Goal: Information Seeking & Learning: Learn about a topic

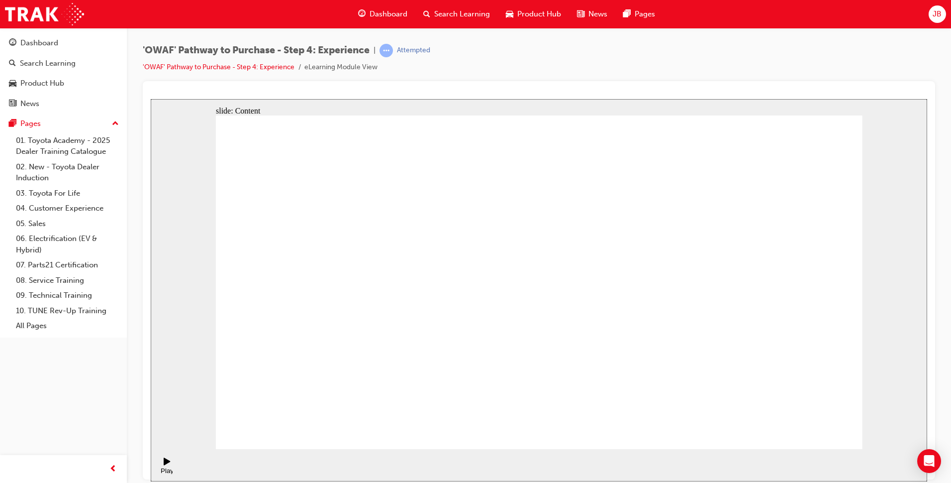
drag, startPoint x: 320, startPoint y: 210, endPoint x: 420, endPoint y: 209, distance: 100.5
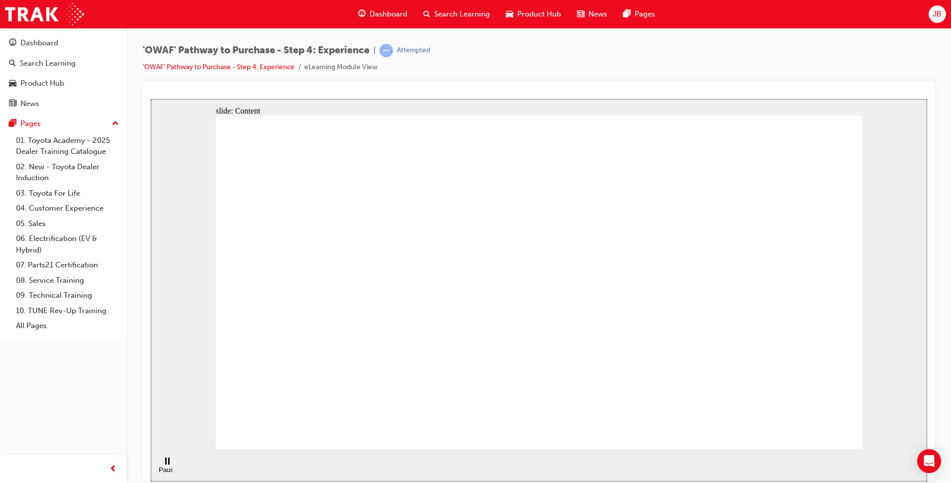
drag, startPoint x: 420, startPoint y: 209, endPoint x: 437, endPoint y: 209, distance: 16.9
drag, startPoint x: 523, startPoint y: 208, endPoint x: 589, endPoint y: 205, distance: 66.3
drag, startPoint x: 674, startPoint y: 201, endPoint x: 785, endPoint y: 210, distance: 111.7
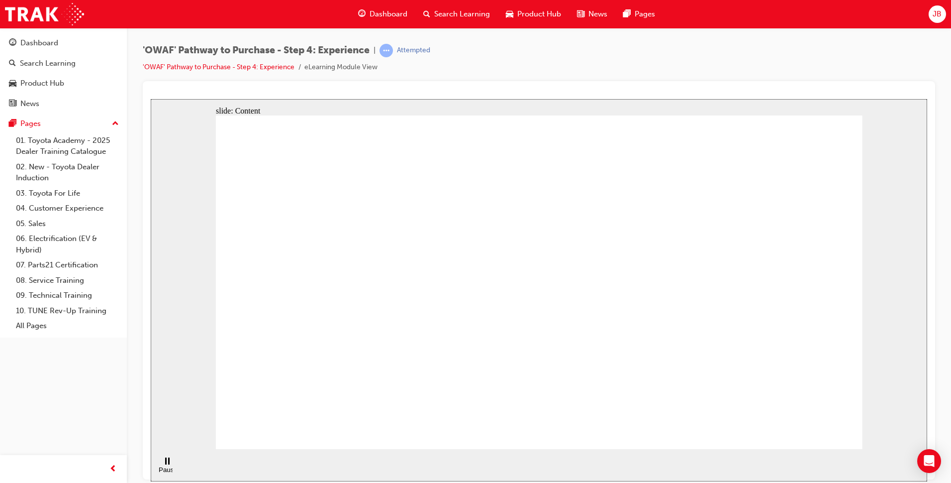
drag, startPoint x: 788, startPoint y: 210, endPoint x: 820, endPoint y: 160, distance: 60.2
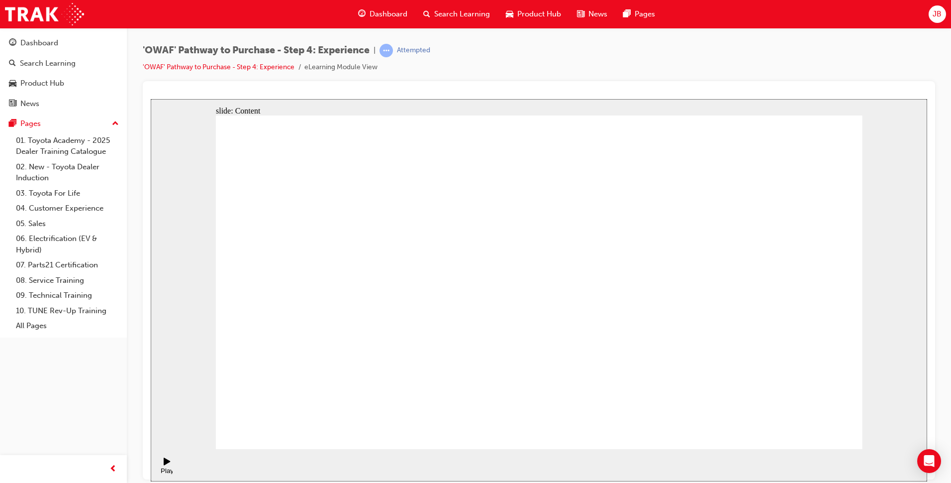
checkbox input "true"
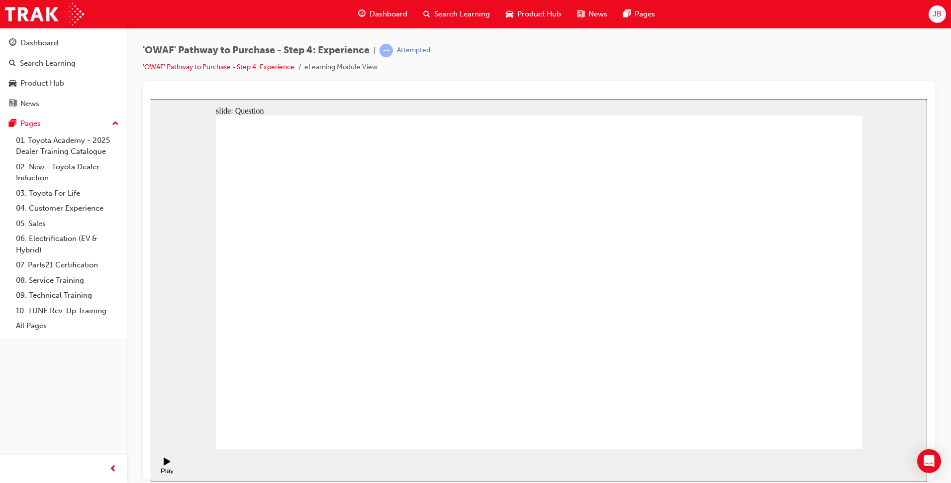
checkbox input "true"
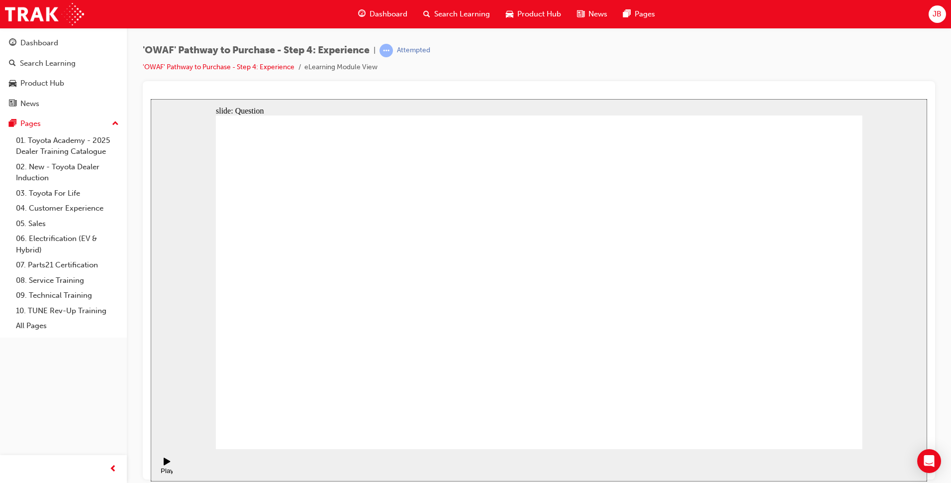
drag, startPoint x: 566, startPoint y: 351, endPoint x: 553, endPoint y: 345, distance: 14.2
drag, startPoint x: 759, startPoint y: 348, endPoint x: 339, endPoint y: 361, distance: 420.6
drag, startPoint x: 708, startPoint y: 323, endPoint x: 634, endPoint y: 324, distance: 74.1
drag, startPoint x: 788, startPoint y: 323, endPoint x: 613, endPoint y: 325, distance: 174.6
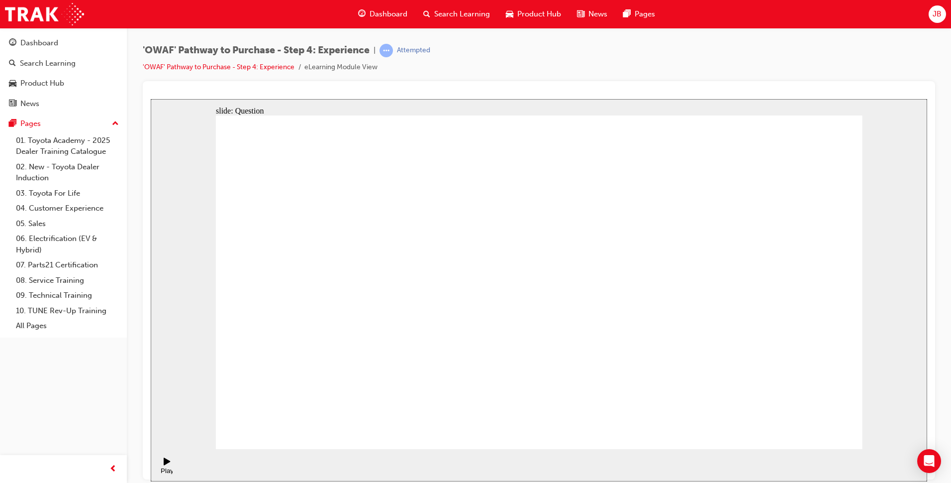
drag, startPoint x: 787, startPoint y: 328, endPoint x: 408, endPoint y: 334, distance: 379.6
drag, startPoint x: 798, startPoint y: 339, endPoint x: 412, endPoint y: 348, distance: 386.6
drag, startPoint x: 789, startPoint y: 318, endPoint x: 604, endPoint y: 322, distance: 185.1
drag, startPoint x: 778, startPoint y: 318, endPoint x: 719, endPoint y: 319, distance: 58.2
drag, startPoint x: 777, startPoint y: 343, endPoint x: 361, endPoint y: 345, distance: 415.9
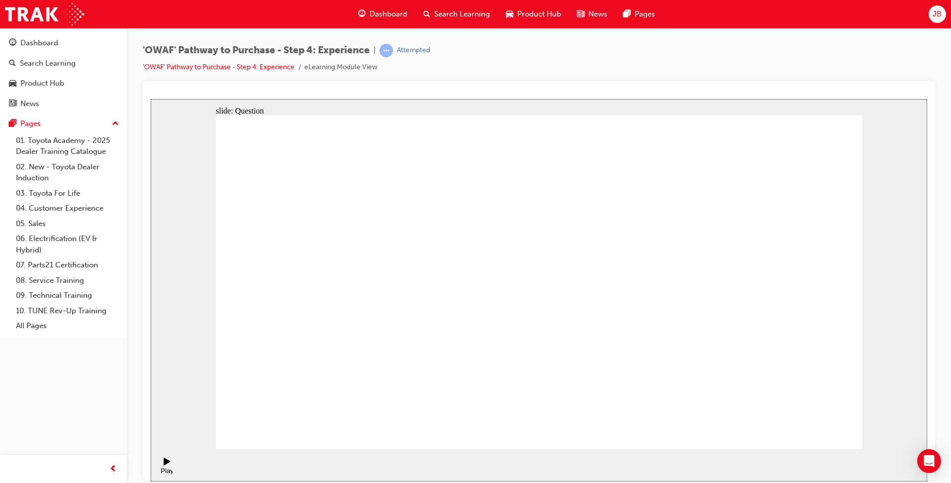
drag, startPoint x: 757, startPoint y: 333, endPoint x: 374, endPoint y: 341, distance: 382.6
drag, startPoint x: 745, startPoint y: 332, endPoint x: 319, endPoint y: 340, distance: 426.4
drag, startPoint x: 752, startPoint y: 339, endPoint x: 535, endPoint y: 351, distance: 217.2
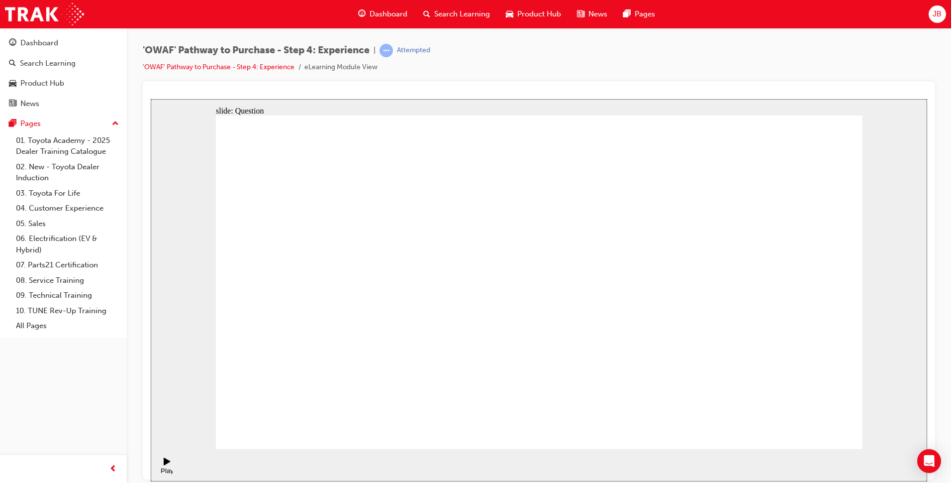
drag, startPoint x: 765, startPoint y: 334, endPoint x: 387, endPoint y: 339, distance: 378.1
drag, startPoint x: 753, startPoint y: 338, endPoint x: 551, endPoint y: 349, distance: 201.8
drag, startPoint x: 741, startPoint y: 333, endPoint x: 578, endPoint y: 352, distance: 164.2
drag, startPoint x: 746, startPoint y: 332, endPoint x: 321, endPoint y: 343, distance: 425.0
drag, startPoint x: 743, startPoint y: 336, endPoint x: 563, endPoint y: 355, distance: 181.0
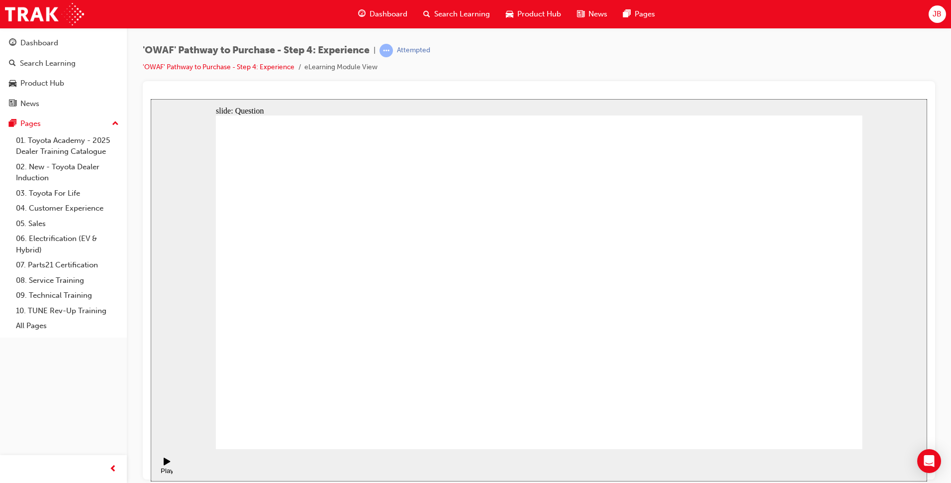
drag, startPoint x: 597, startPoint y: 200, endPoint x: 539, endPoint y: 277, distance: 96.2
drag, startPoint x: 562, startPoint y: 302, endPoint x: 576, endPoint y: 278, distance: 28.3
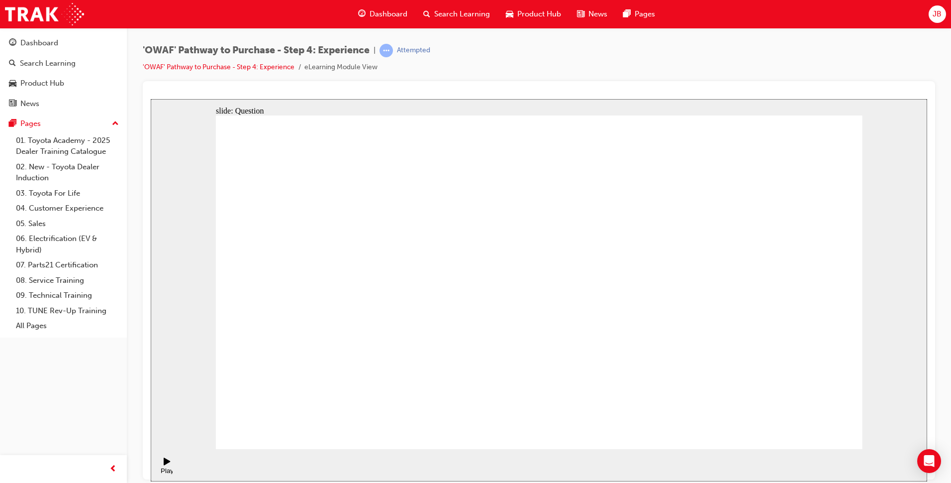
drag, startPoint x: 553, startPoint y: 293, endPoint x: 542, endPoint y: 274, distance: 22.3
drag, startPoint x: 647, startPoint y: 345, endPoint x: 574, endPoint y: 269, distance: 105.2
drag, startPoint x: 649, startPoint y: 318, endPoint x: 685, endPoint y: 261, distance: 67.8
drag, startPoint x: 817, startPoint y: 348, endPoint x: 740, endPoint y: 261, distance: 116.6
drag, startPoint x: 750, startPoint y: 348, endPoint x: 814, endPoint y: 248, distance: 118.8
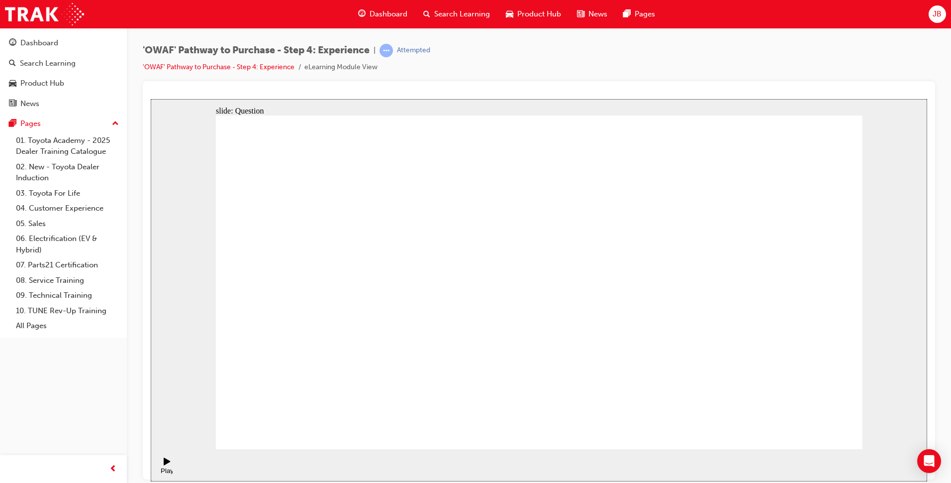
drag, startPoint x: 837, startPoint y: 295, endPoint x: 608, endPoint y: 299, distance: 228.9
drag, startPoint x: 687, startPoint y: 373, endPoint x: 850, endPoint y: 286, distance: 184.7
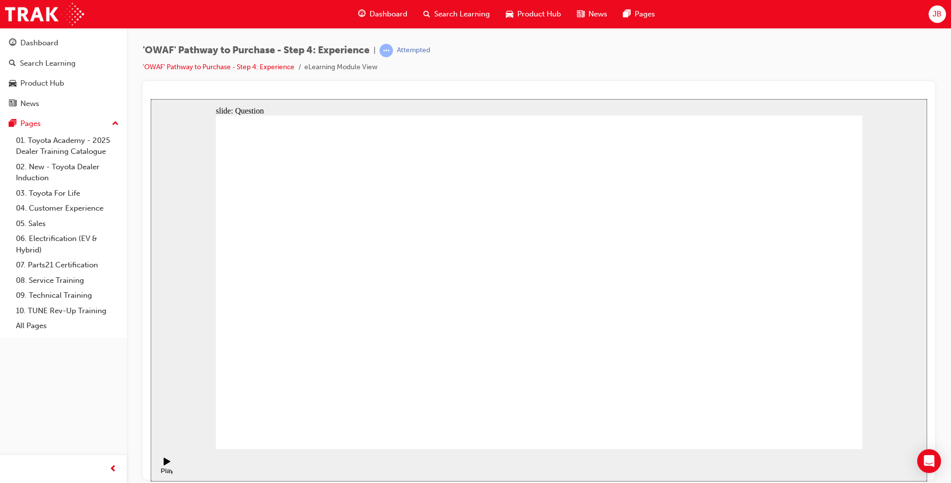
drag, startPoint x: 447, startPoint y: 381, endPoint x: 538, endPoint y: 243, distance: 165.1
drag, startPoint x: 576, startPoint y: 357, endPoint x: 757, endPoint y: 249, distance: 211.2
drag, startPoint x: 684, startPoint y: 382, endPoint x: 721, endPoint y: 279, distance: 109.8
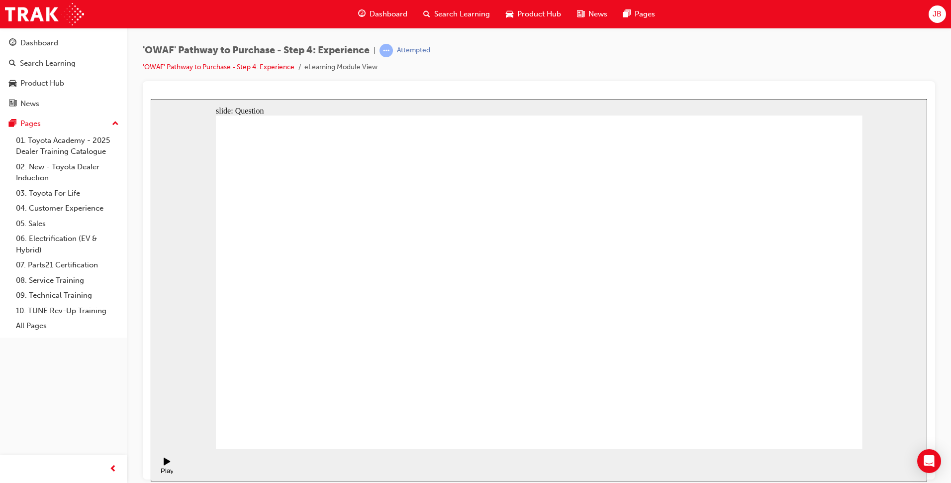
radio input "true"
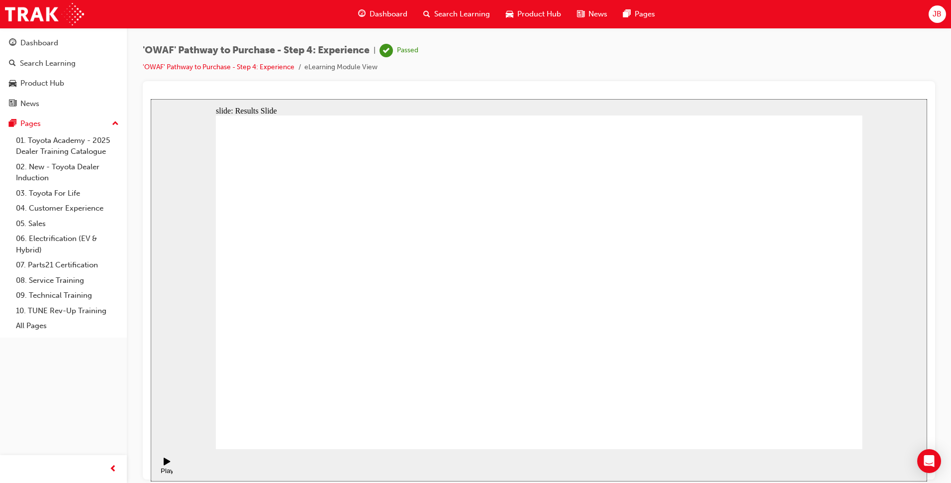
click at [58, 64] on div "Search Learning" at bounding box center [48, 63] width 56 height 11
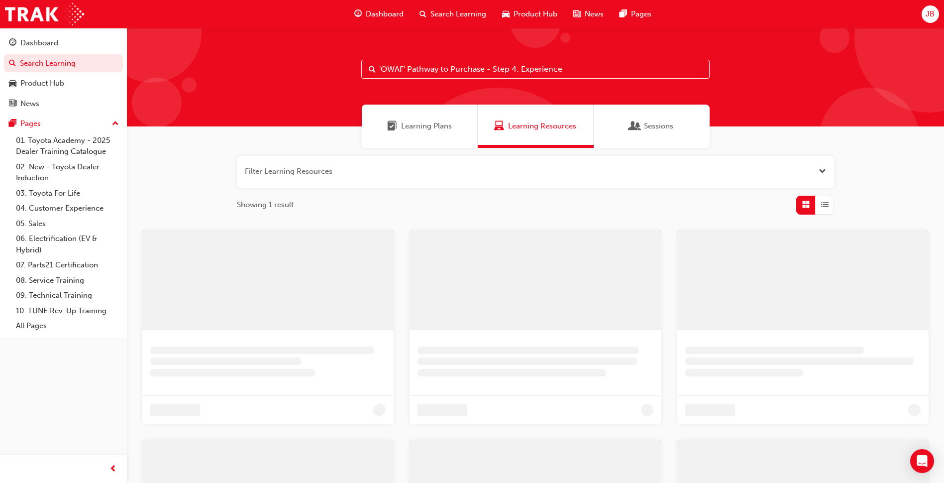
drag, startPoint x: 585, startPoint y: 67, endPoint x: 324, endPoint y: 69, distance: 261.2
click at [324, 69] on div "'OWAF' Pathway to Purchase - Step 4: Experience" at bounding box center [535, 77] width 817 height 98
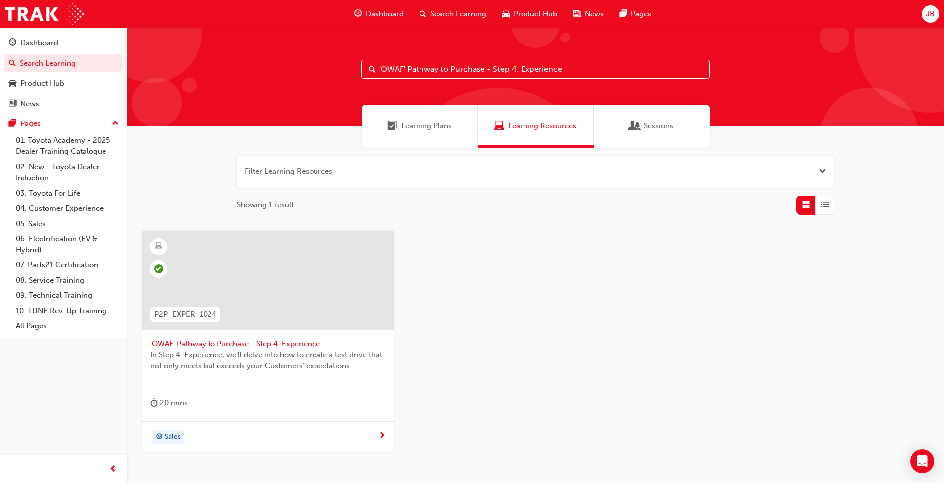
paste input "5: Offer to Purchas"
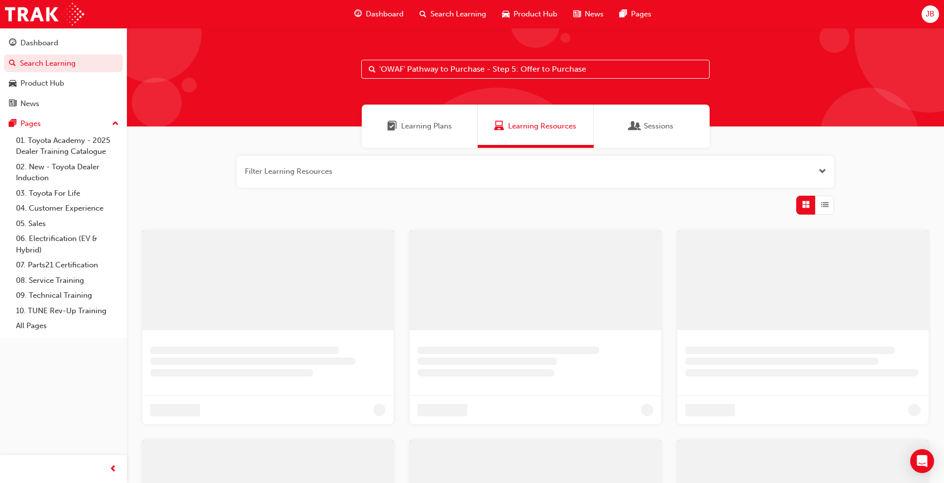
type input "'OWAF' Pathway to Purchase - Step 5: Offer to Purchase"
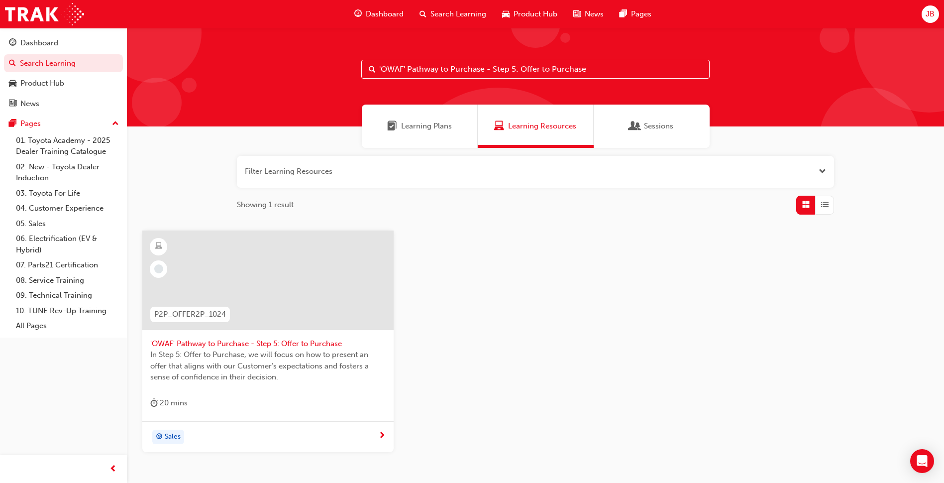
click at [226, 345] on span "'OWAF' Pathway to Purchase - Step 5: Offer to Purchase" at bounding box center [267, 343] width 235 height 11
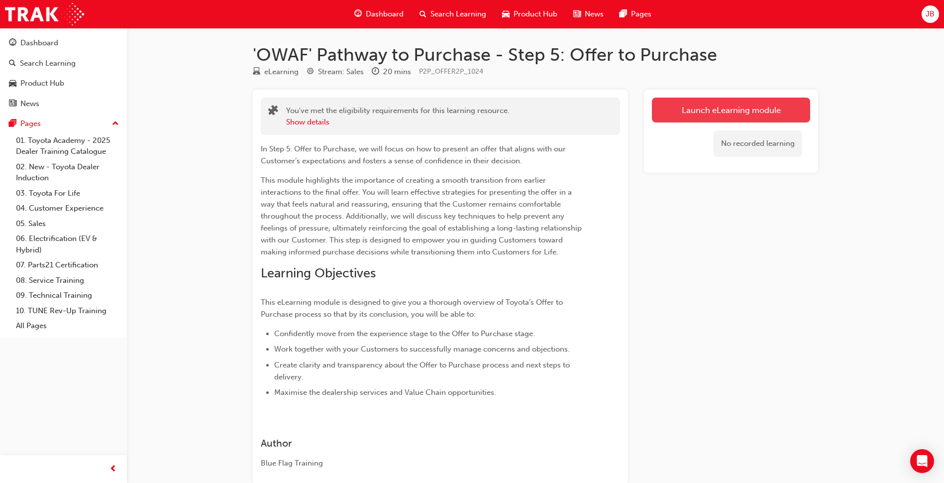
click at [677, 115] on link "Launch eLearning module" at bounding box center [731, 109] width 158 height 25
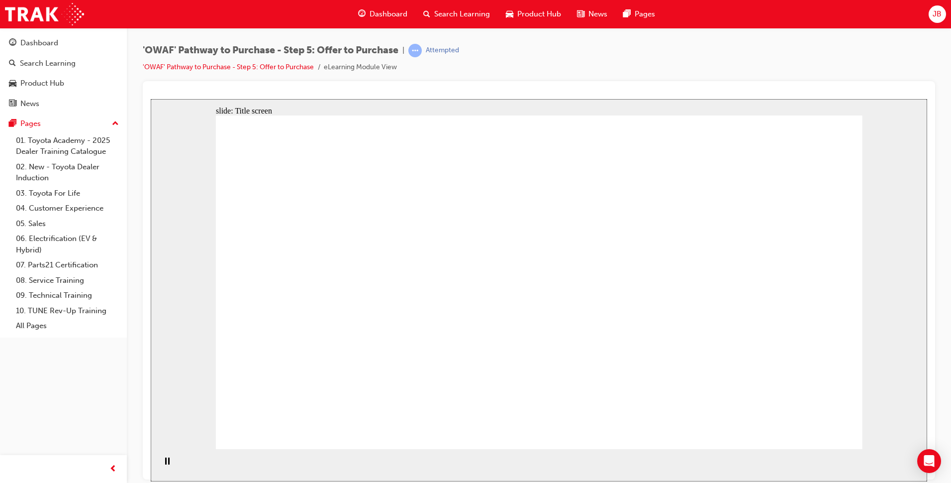
click at [869, 346] on div "slide: Title screen Oval 1 Rectangle 1 OWAF Toyota Pathway to Purchase Step 5: …" at bounding box center [539, 289] width 777 height 382
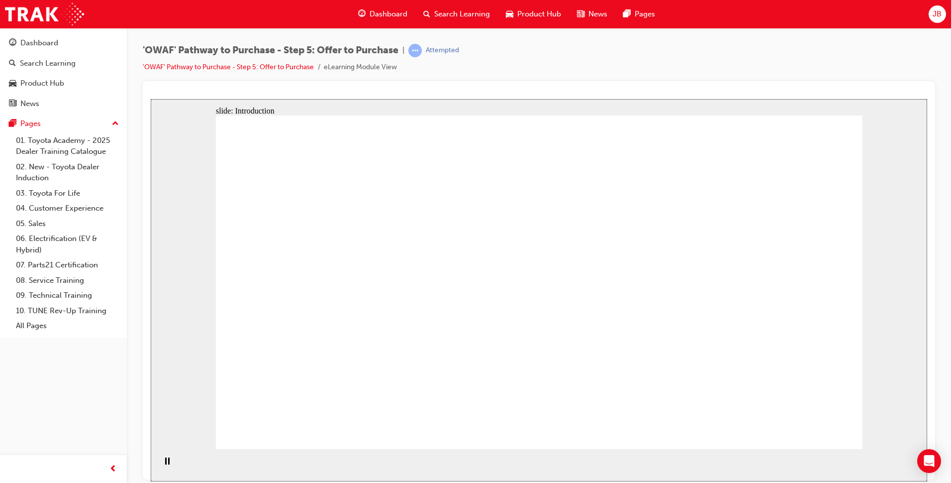
drag, startPoint x: 316, startPoint y: 370, endPoint x: 398, endPoint y: 320, distance: 96.0
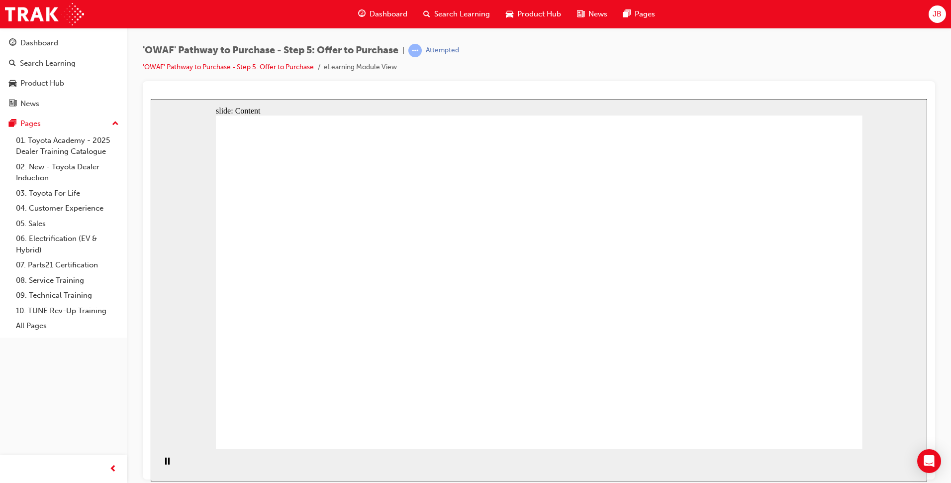
drag, startPoint x: 611, startPoint y: 278, endPoint x: 611, endPoint y: 292, distance: 14.4
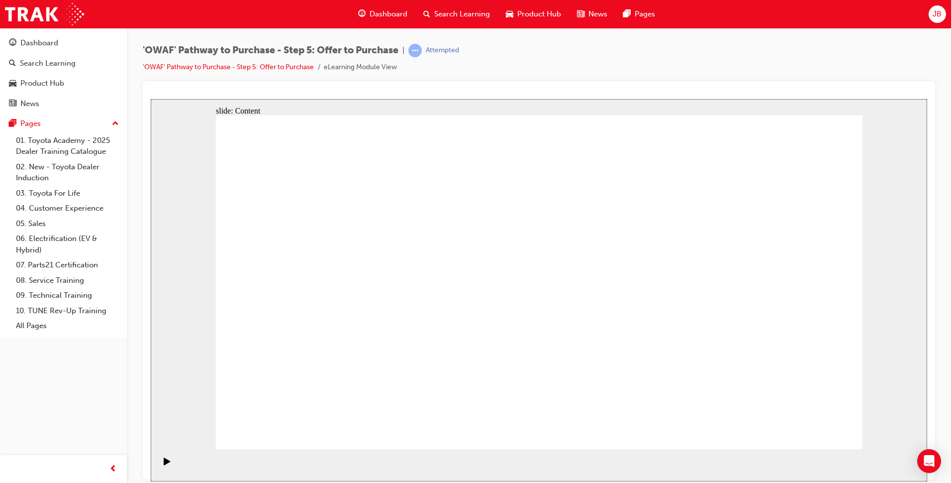
drag, startPoint x: 591, startPoint y: 332, endPoint x: 569, endPoint y: 370, distance: 43.9
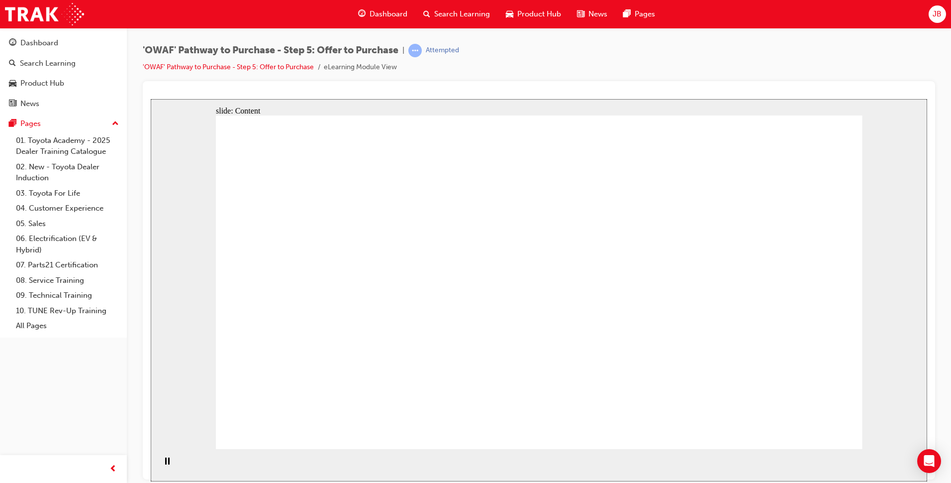
drag, startPoint x: 334, startPoint y: 360, endPoint x: 391, endPoint y: 360, distance: 57.7
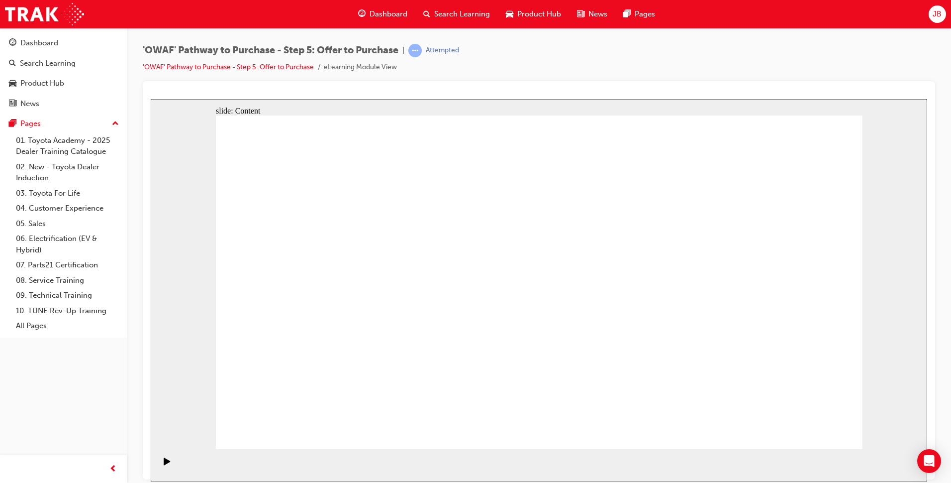
drag, startPoint x: 352, startPoint y: 225, endPoint x: 351, endPoint y: 238, distance: 13.4
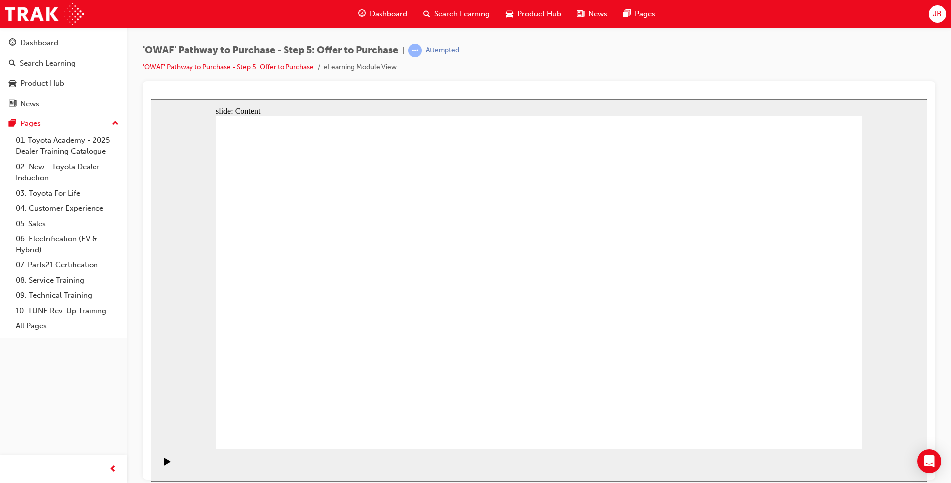
drag, startPoint x: 375, startPoint y: 360, endPoint x: 620, endPoint y: 319, distance: 248.6
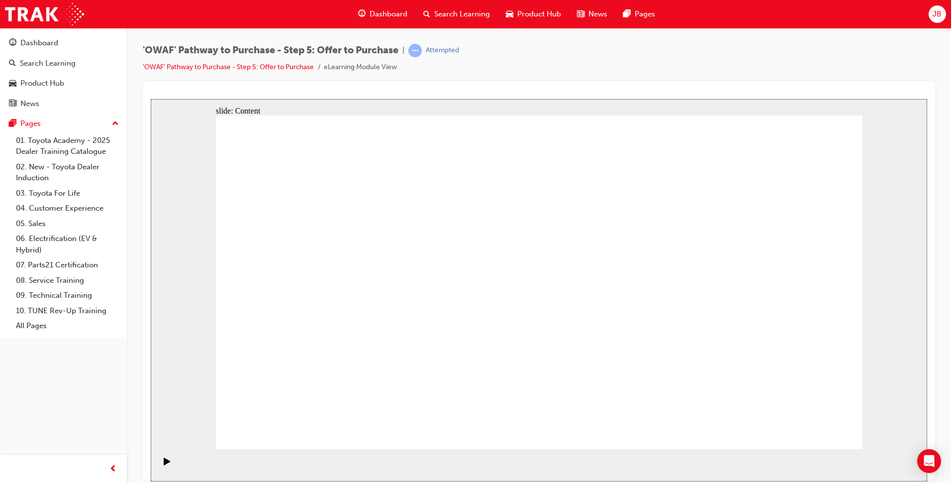
drag, startPoint x: 349, startPoint y: 176, endPoint x: 377, endPoint y: 176, distance: 27.9
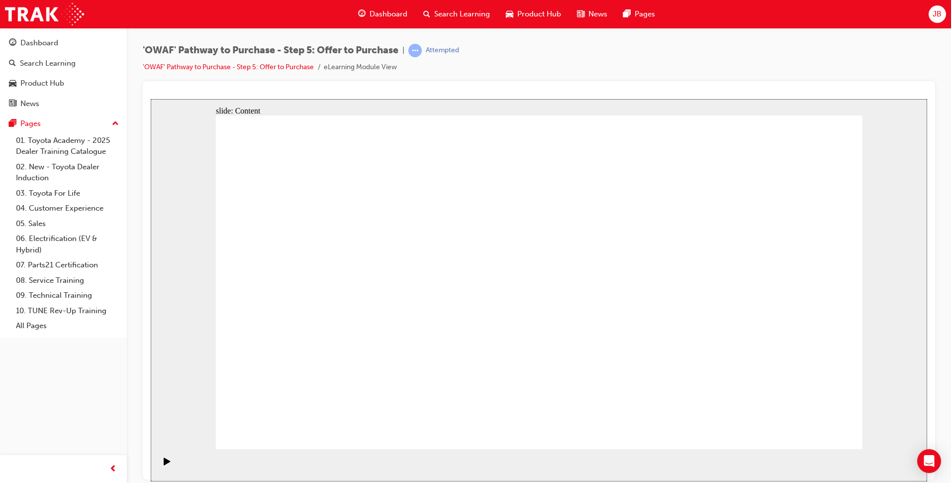
drag, startPoint x: 358, startPoint y: 168, endPoint x: 433, endPoint y: 176, distance: 76.0
drag, startPoint x: 433, startPoint y: 176, endPoint x: 532, endPoint y: 185, distance: 98.9
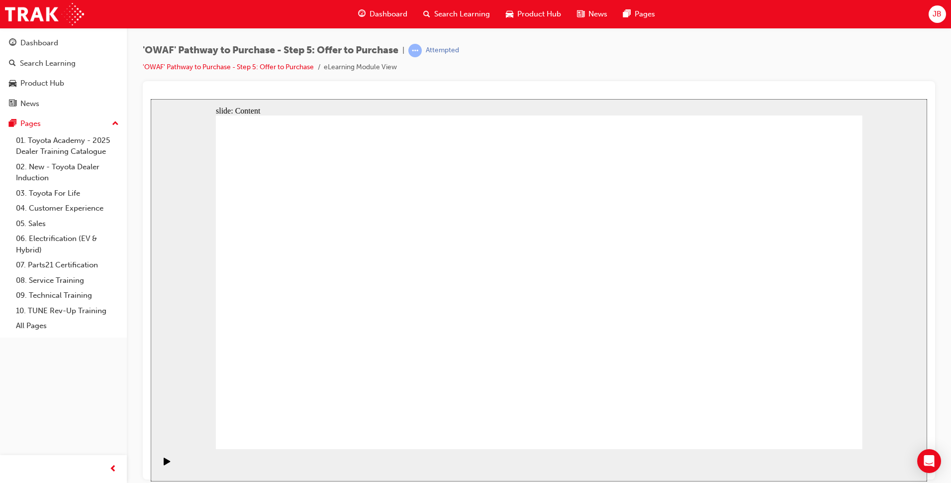
drag, startPoint x: 350, startPoint y: 176, endPoint x: 427, endPoint y: 176, distance: 77.1
drag, startPoint x: 427, startPoint y: 176, endPoint x: 467, endPoint y: 175, distance: 39.8
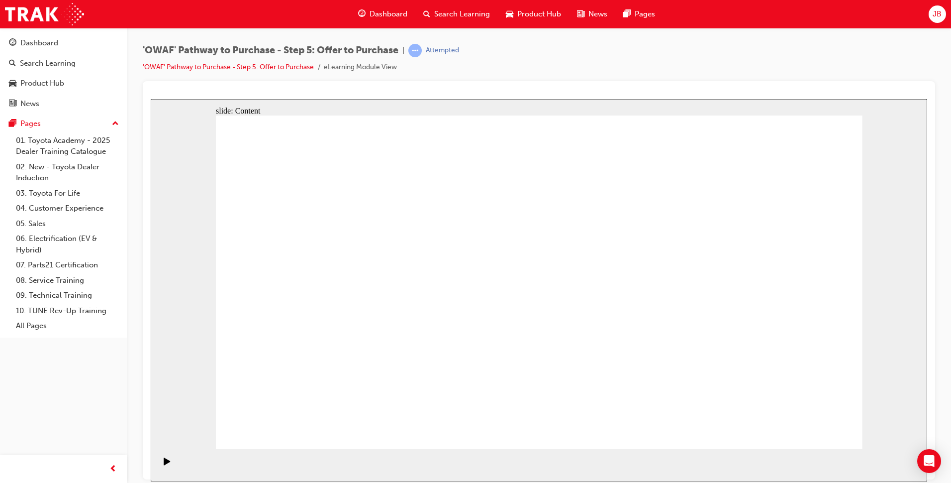
drag, startPoint x: 311, startPoint y: 170, endPoint x: 495, endPoint y: 170, distance: 183.6
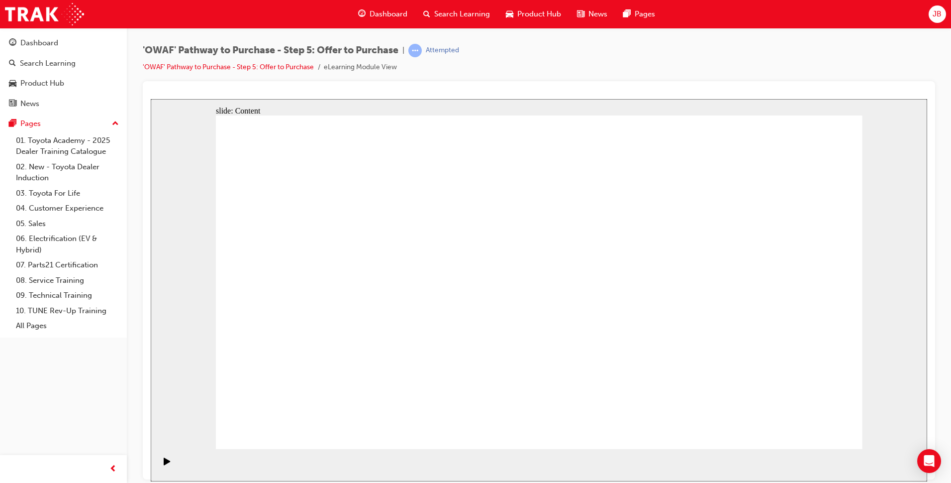
drag, startPoint x: 338, startPoint y: 167, endPoint x: 399, endPoint y: 167, distance: 60.7
drag, startPoint x: 447, startPoint y: 173, endPoint x: 468, endPoint y: 173, distance: 20.9
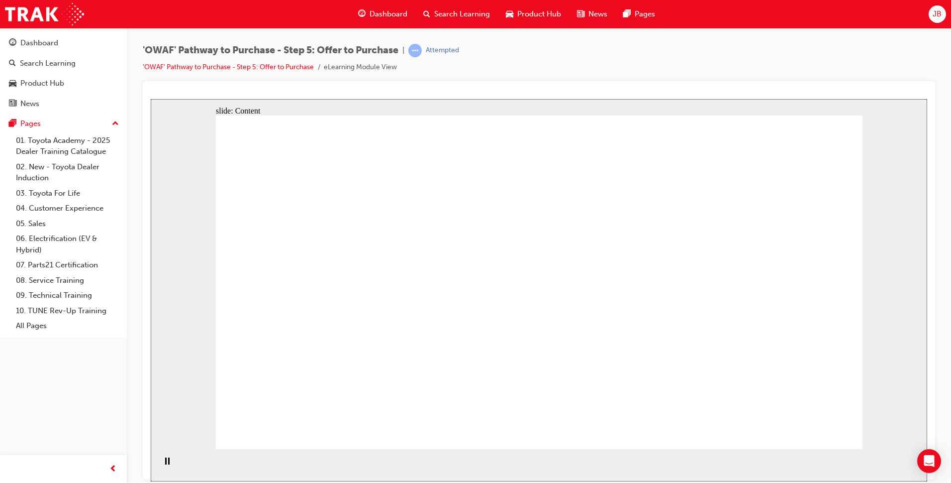
drag, startPoint x: 695, startPoint y: 215, endPoint x: 718, endPoint y: 286, distance: 73.8
drag, startPoint x: 718, startPoint y: 286, endPoint x: 704, endPoint y: 308, distance: 25.9
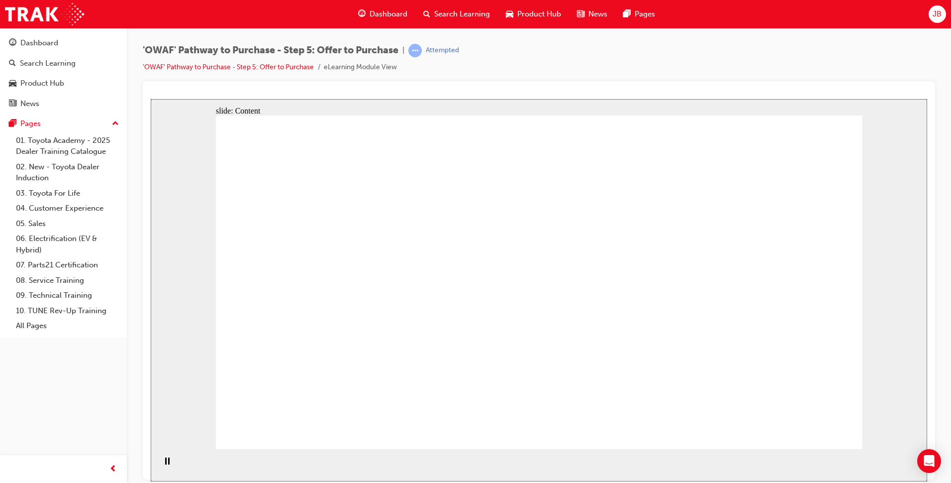
drag, startPoint x: 566, startPoint y: 350, endPoint x: 544, endPoint y: 287, distance: 66.4
drag, startPoint x: 544, startPoint y: 287, endPoint x: 546, endPoint y: 224, distance: 63.2
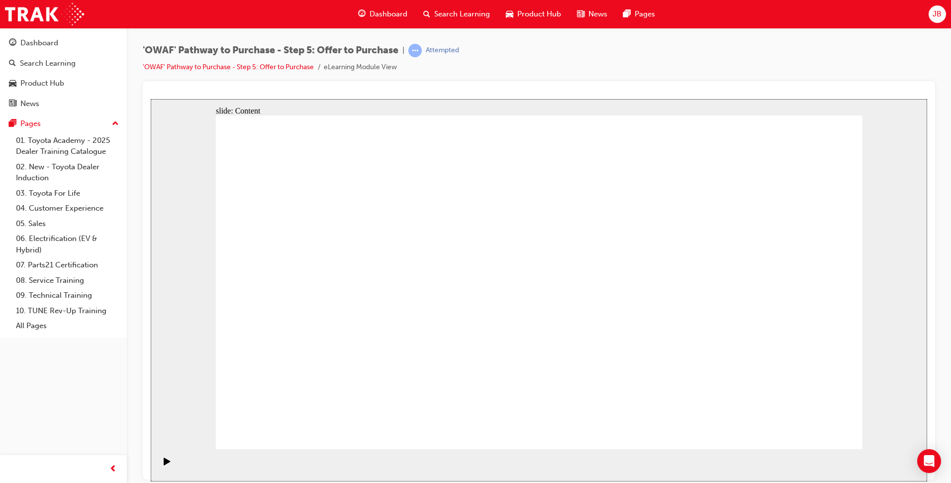
drag, startPoint x: 500, startPoint y: 281, endPoint x: 499, endPoint y: 302, distance: 20.9
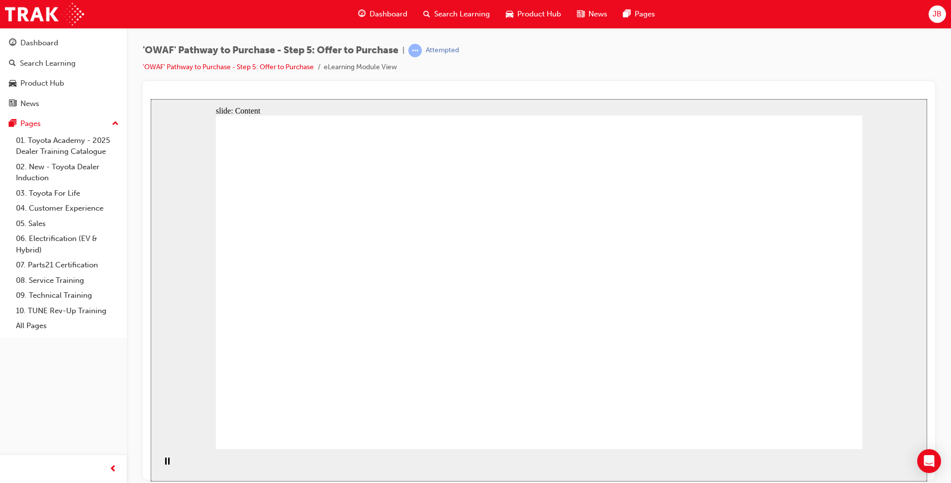
drag, startPoint x: 657, startPoint y: 340, endPoint x: 667, endPoint y: 324, distance: 19.2
drag, startPoint x: 676, startPoint y: 314, endPoint x: 677, endPoint y: 305, distance: 9.6
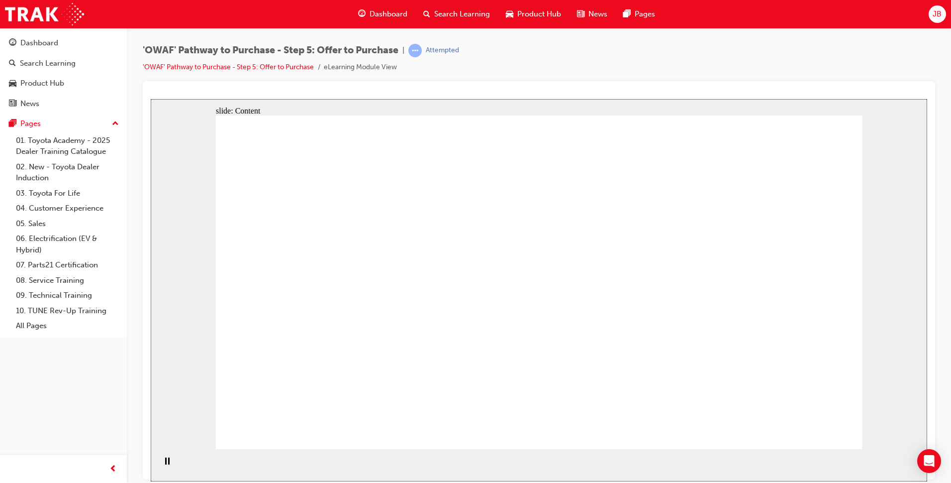
drag, startPoint x: 654, startPoint y: 253, endPoint x: 659, endPoint y: 415, distance: 162.8
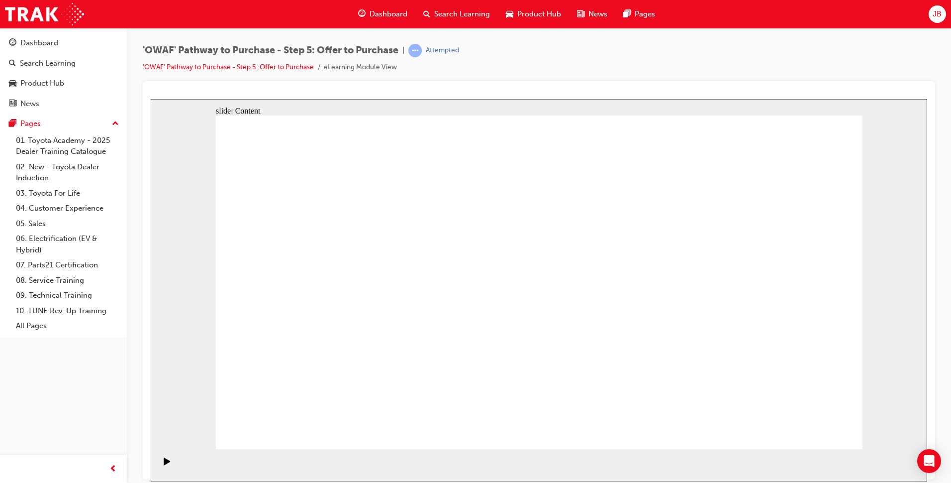
drag, startPoint x: 446, startPoint y: 232, endPoint x: 496, endPoint y: 235, distance: 50.4
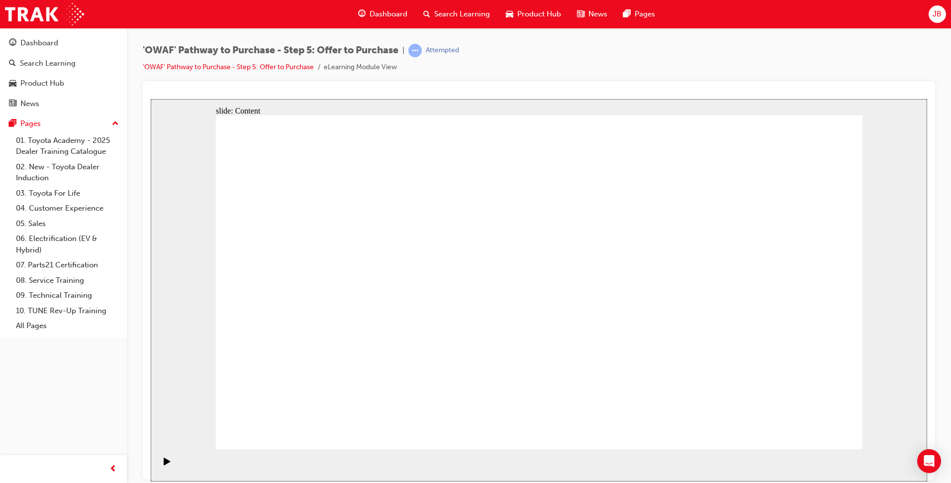
drag, startPoint x: 564, startPoint y: 229, endPoint x: 633, endPoint y: 228, distance: 69.2
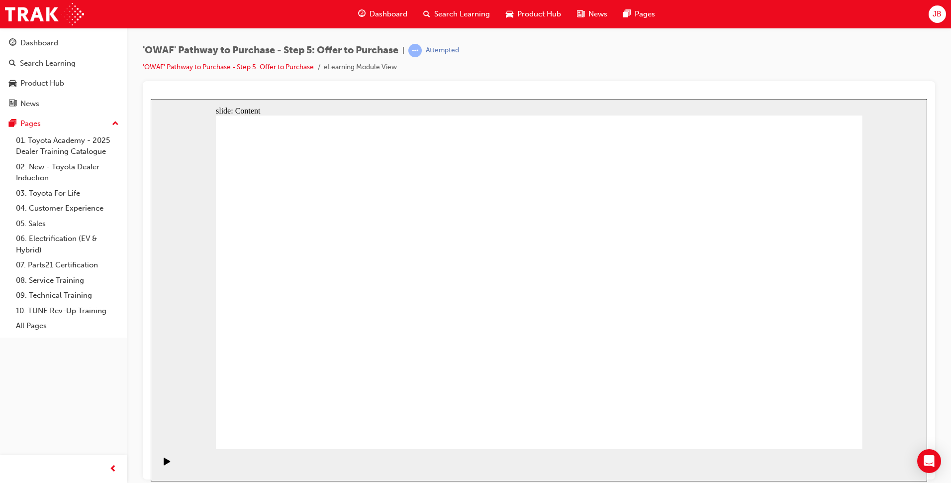
drag, startPoint x: 733, startPoint y: 239, endPoint x: 754, endPoint y: 338, distance: 101.1
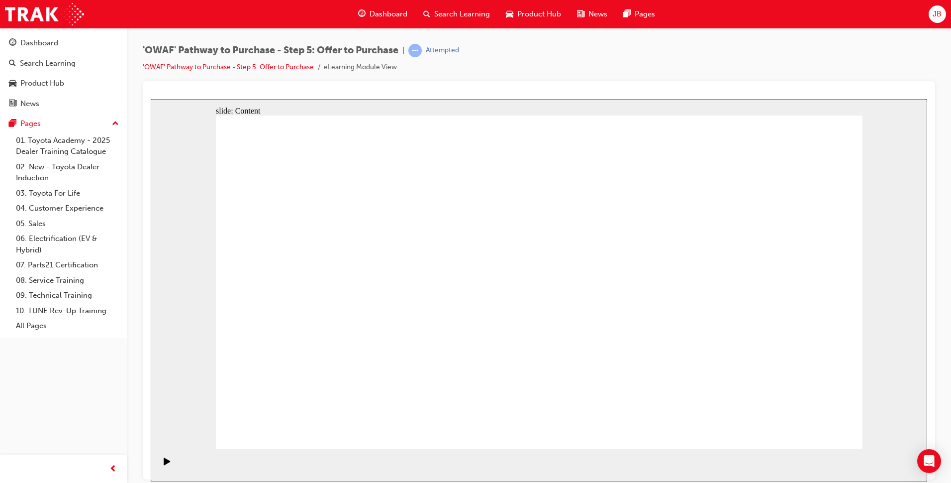
drag, startPoint x: 547, startPoint y: 239, endPoint x: 552, endPoint y: 234, distance: 7.0
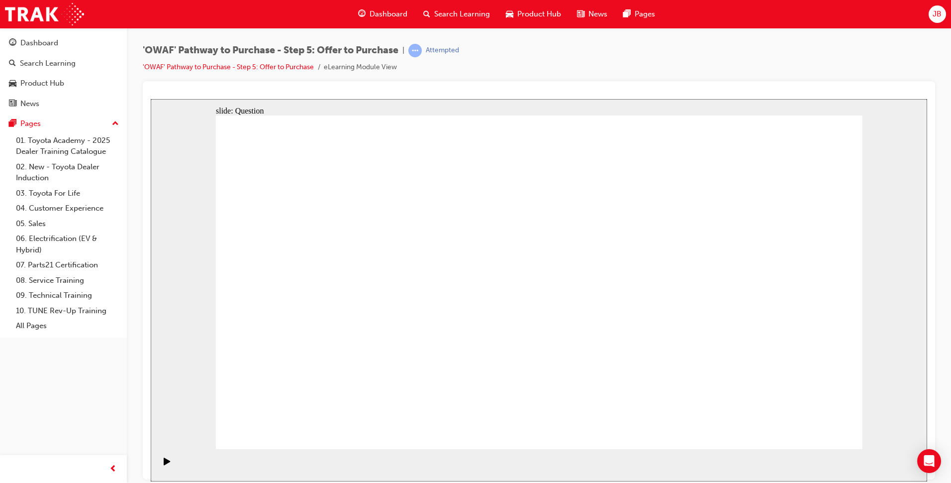
radio input "false"
radio input "true"
